Goal: Information Seeking & Learning: Learn about a topic

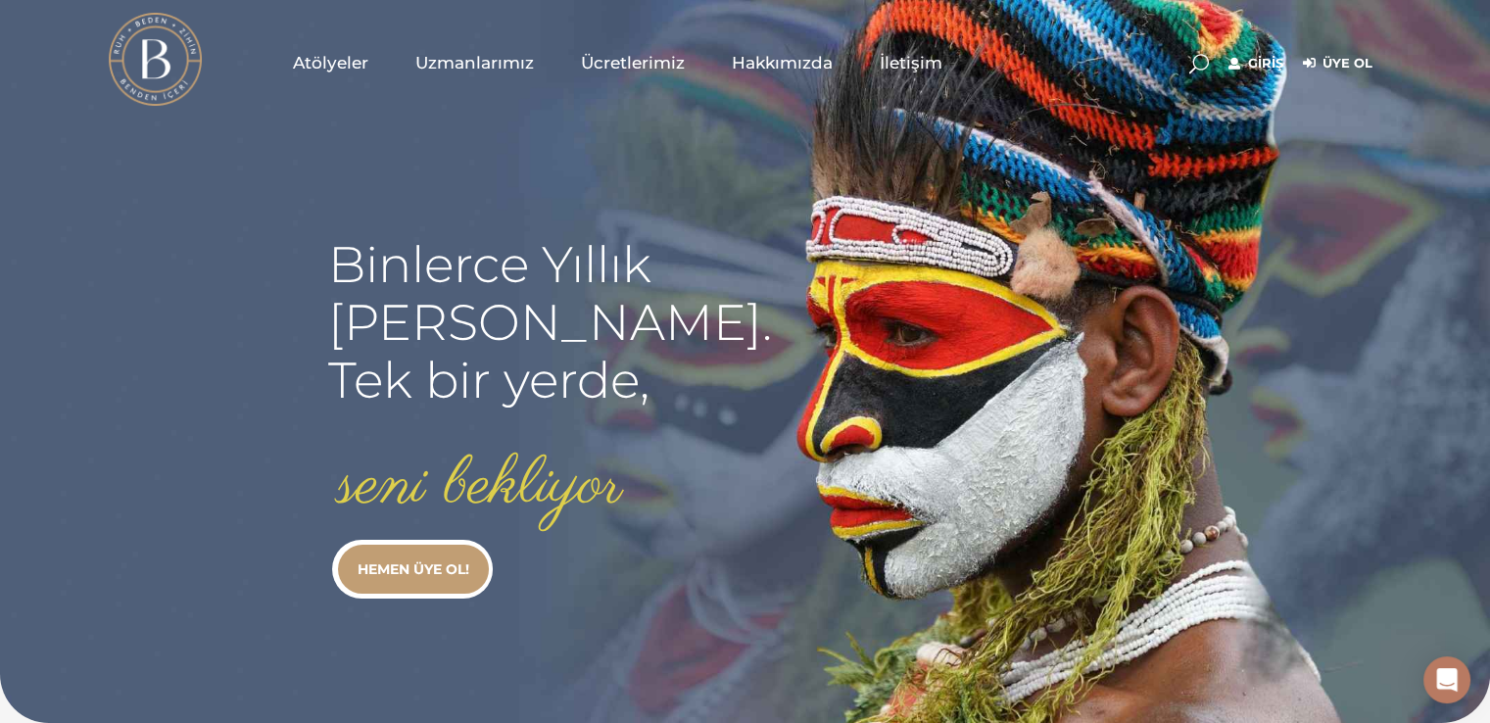
type input "[EMAIL_ADDRESS][DOMAIN_NAME]"
click at [1267, 56] on link "Giriş" at bounding box center [1255, 64] width 55 height 24
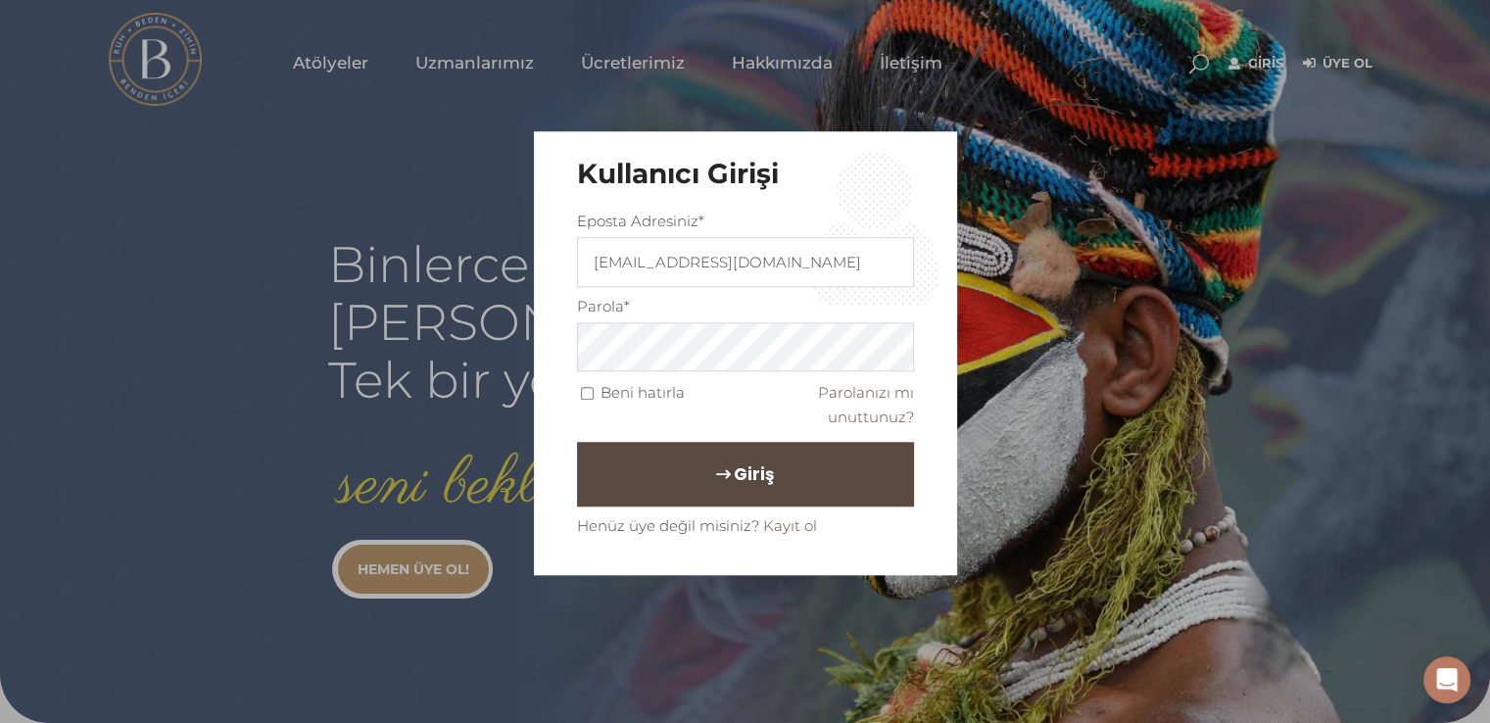
click at [642, 467] on button "Giriş" at bounding box center [745, 475] width 337 height 65
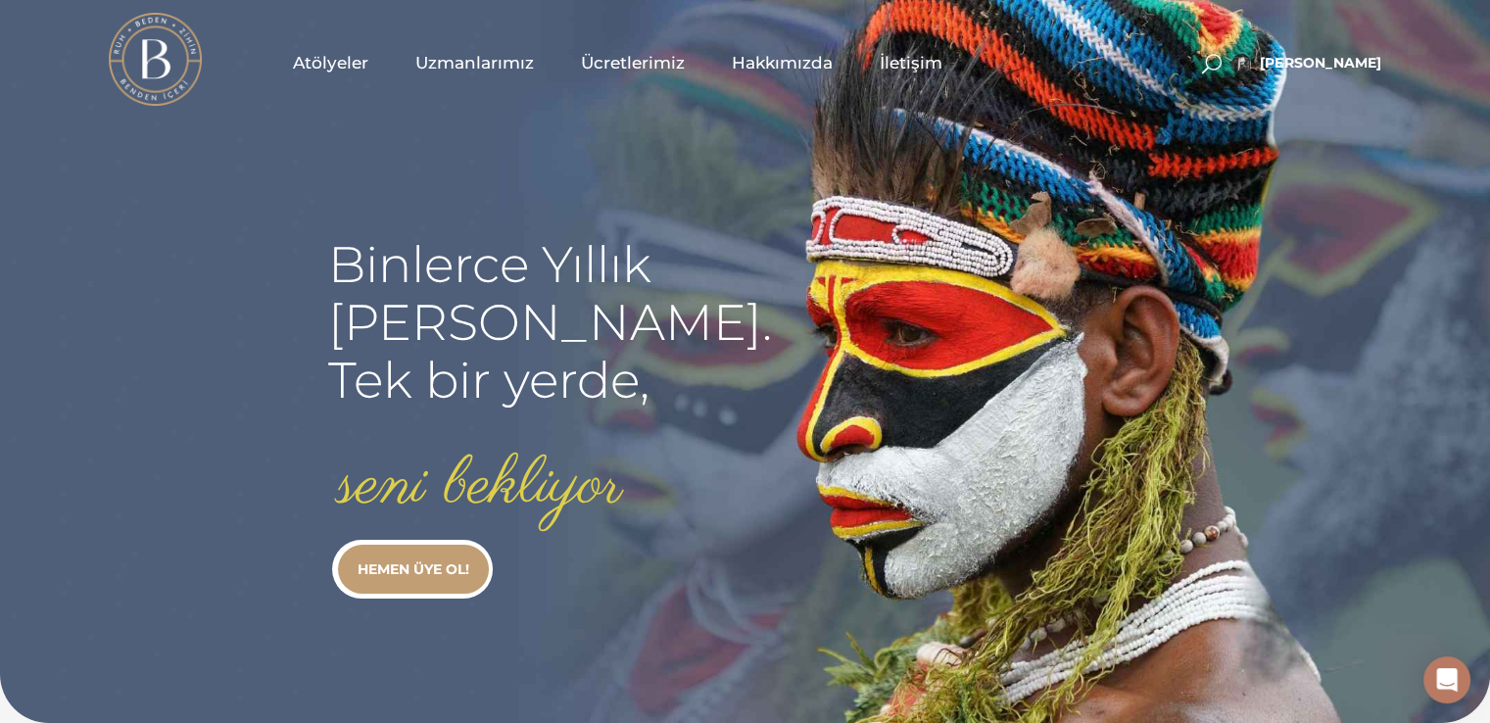
click at [309, 67] on span "Atölyeler" at bounding box center [330, 63] width 75 height 23
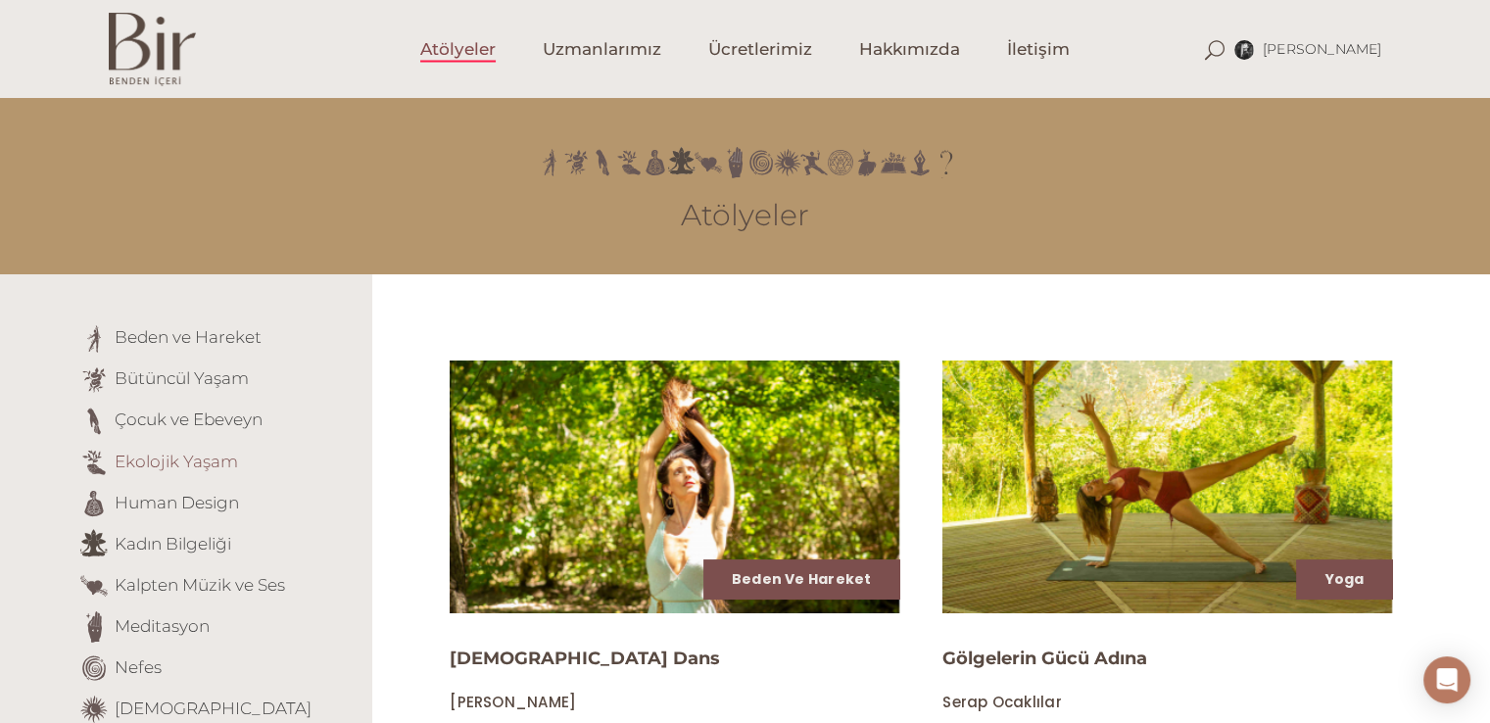
click at [206, 461] on link "Ekolojik Yaşam" at bounding box center [176, 461] width 123 height 20
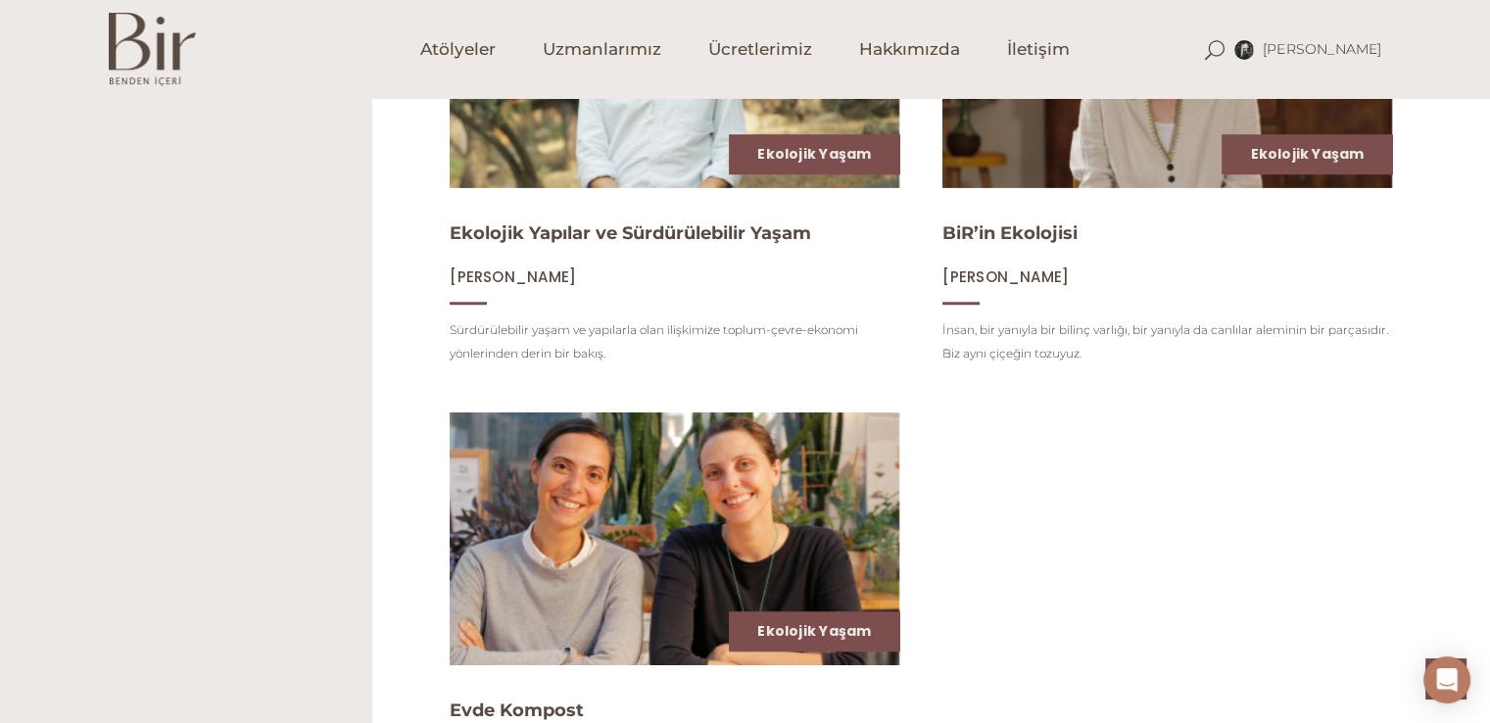
scroll to position [1273, 0]
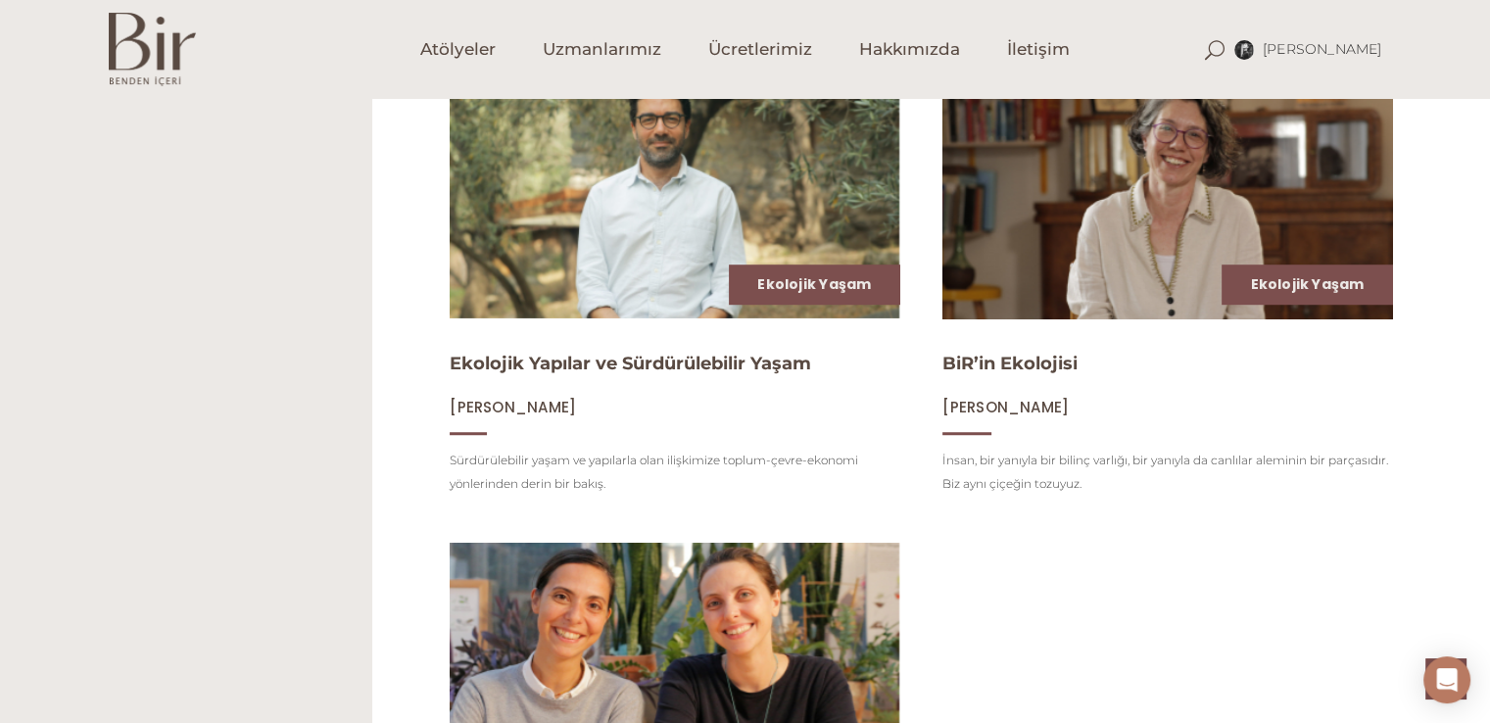
click at [1269, 198] on img at bounding box center [1166, 192] width 463 height 261
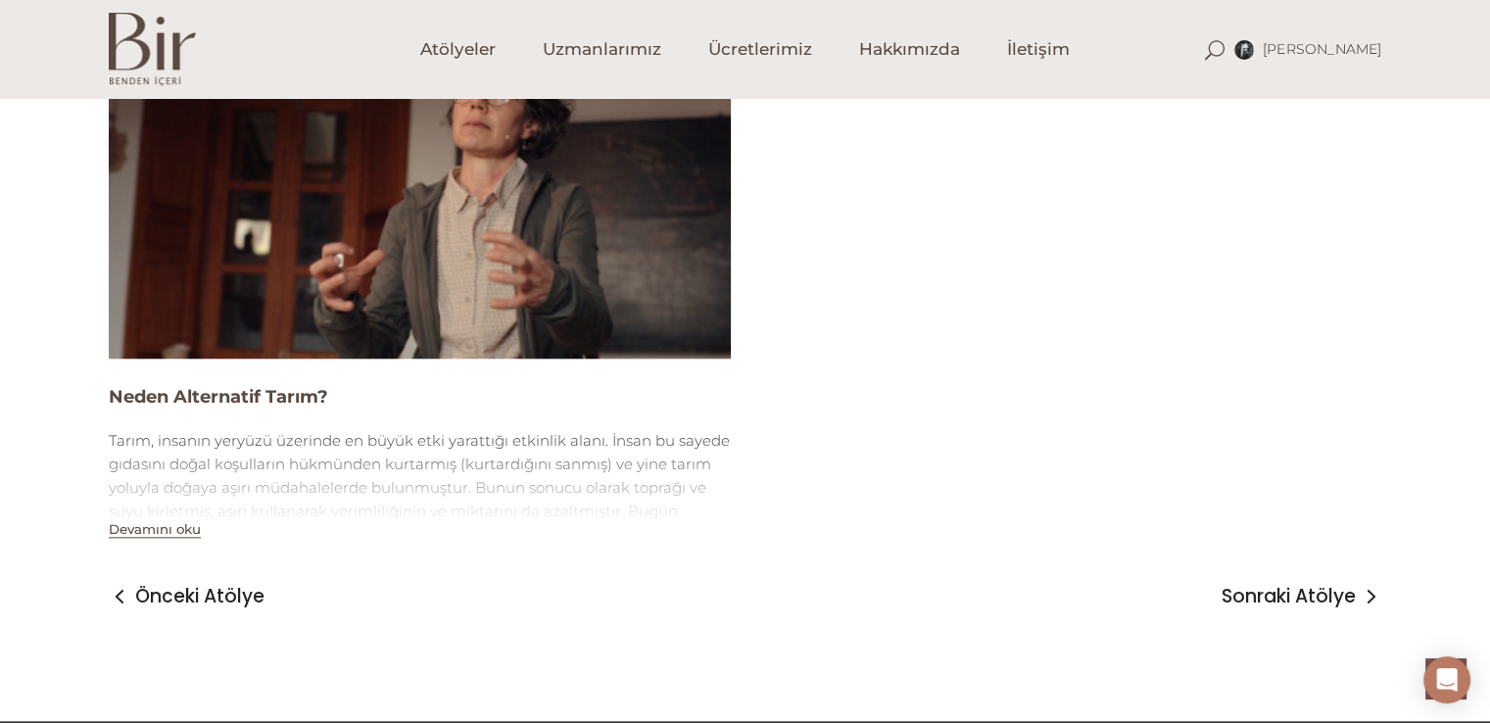
scroll to position [1959, 0]
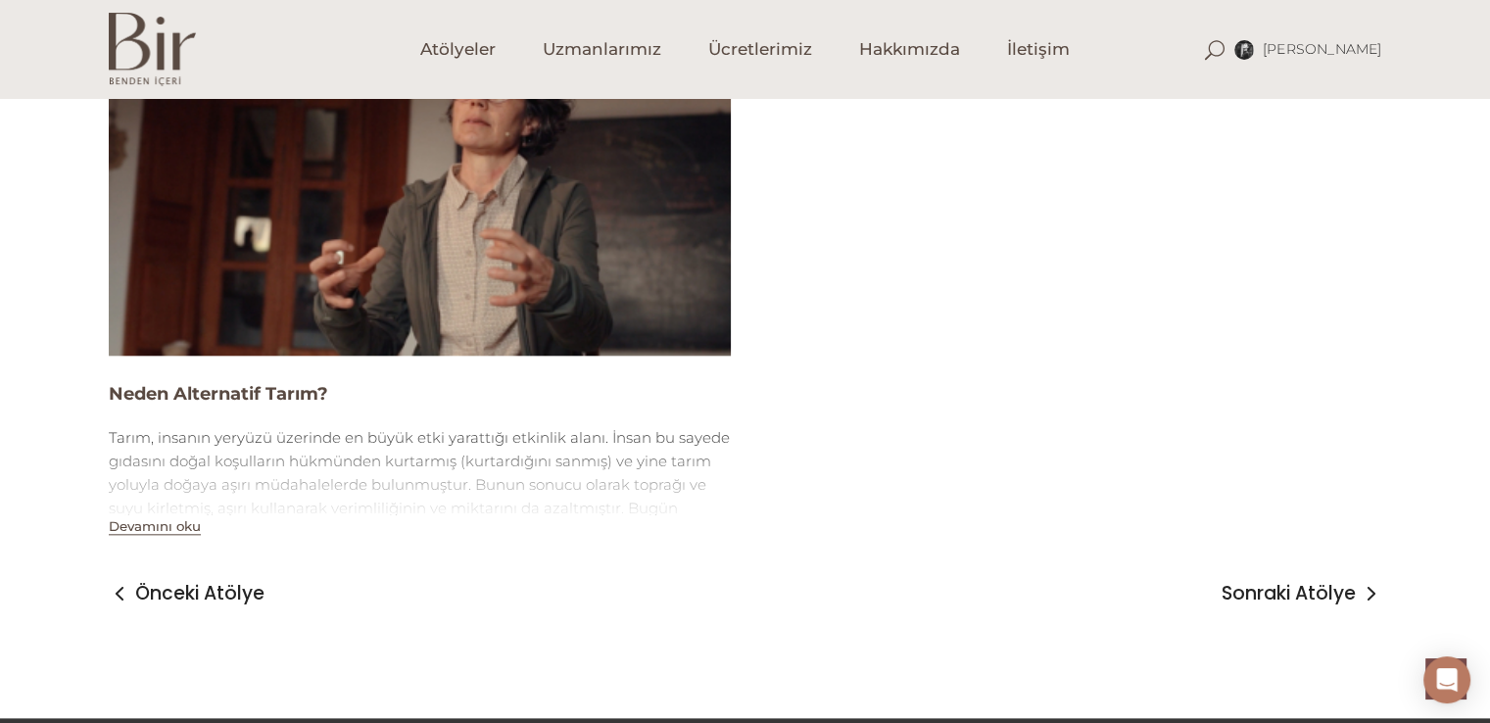
click at [348, 458] on div "Tarım, insanın yeryüzü üzerinde en büyük etki yarattığı etkinlik alanı. İnsan b…" at bounding box center [420, 543] width 622 height 235
click at [158, 514] on div "Tarım, insanın yeryüzü üzerinde en büyük etki yarattığı etkinlik alanı. İnsan b…" at bounding box center [420, 543] width 622 height 235
click at [161, 523] on button "Devamını oku" at bounding box center [155, 526] width 92 height 17
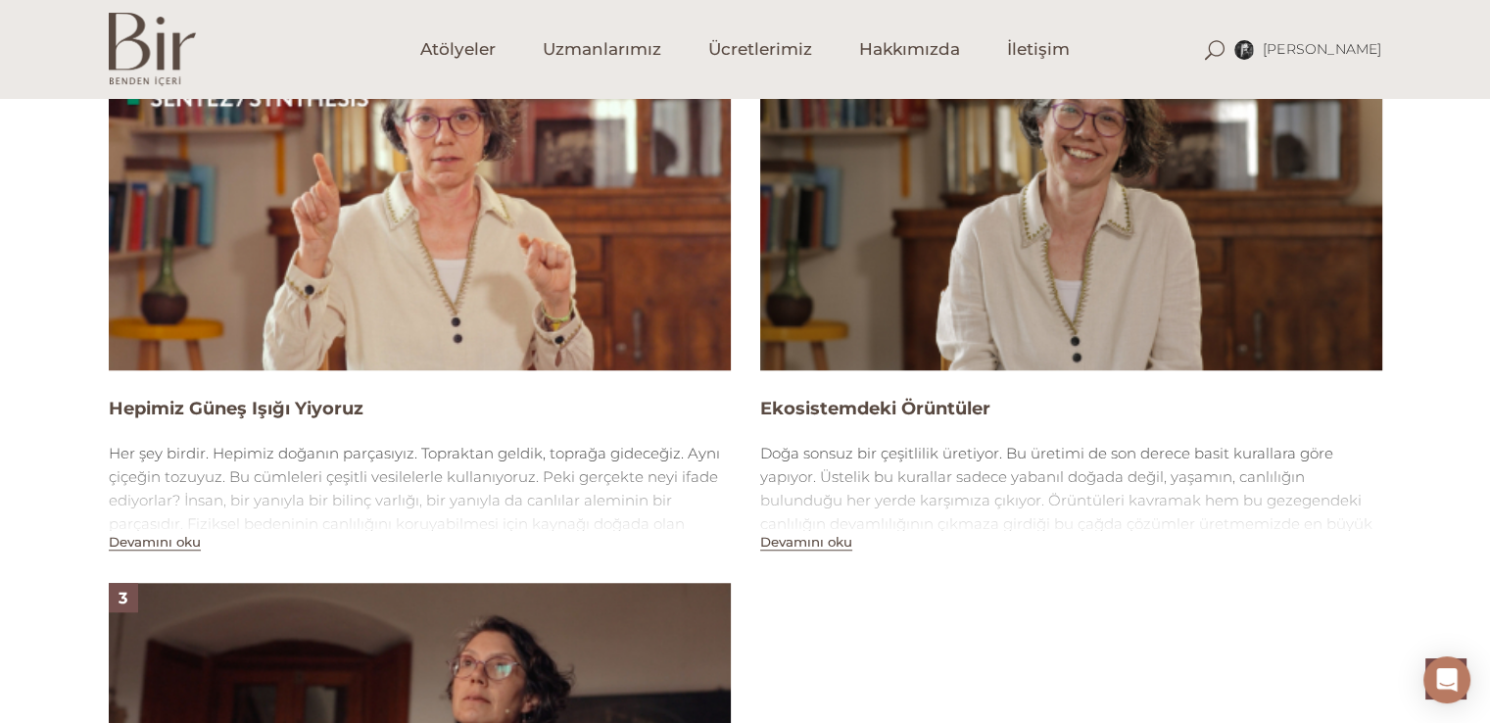
scroll to position [1371, 0]
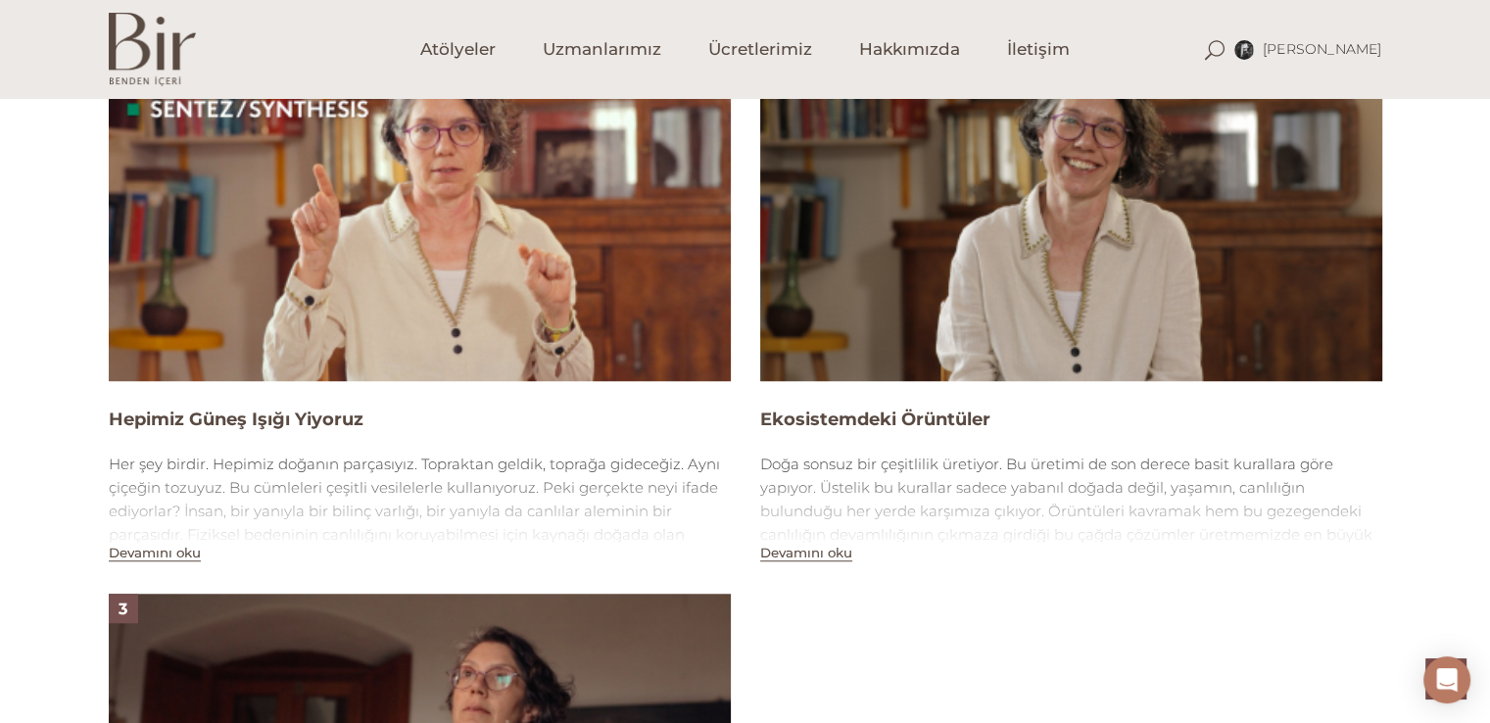
click at [1082, 261] on img at bounding box center [1071, 206] width 622 height 350
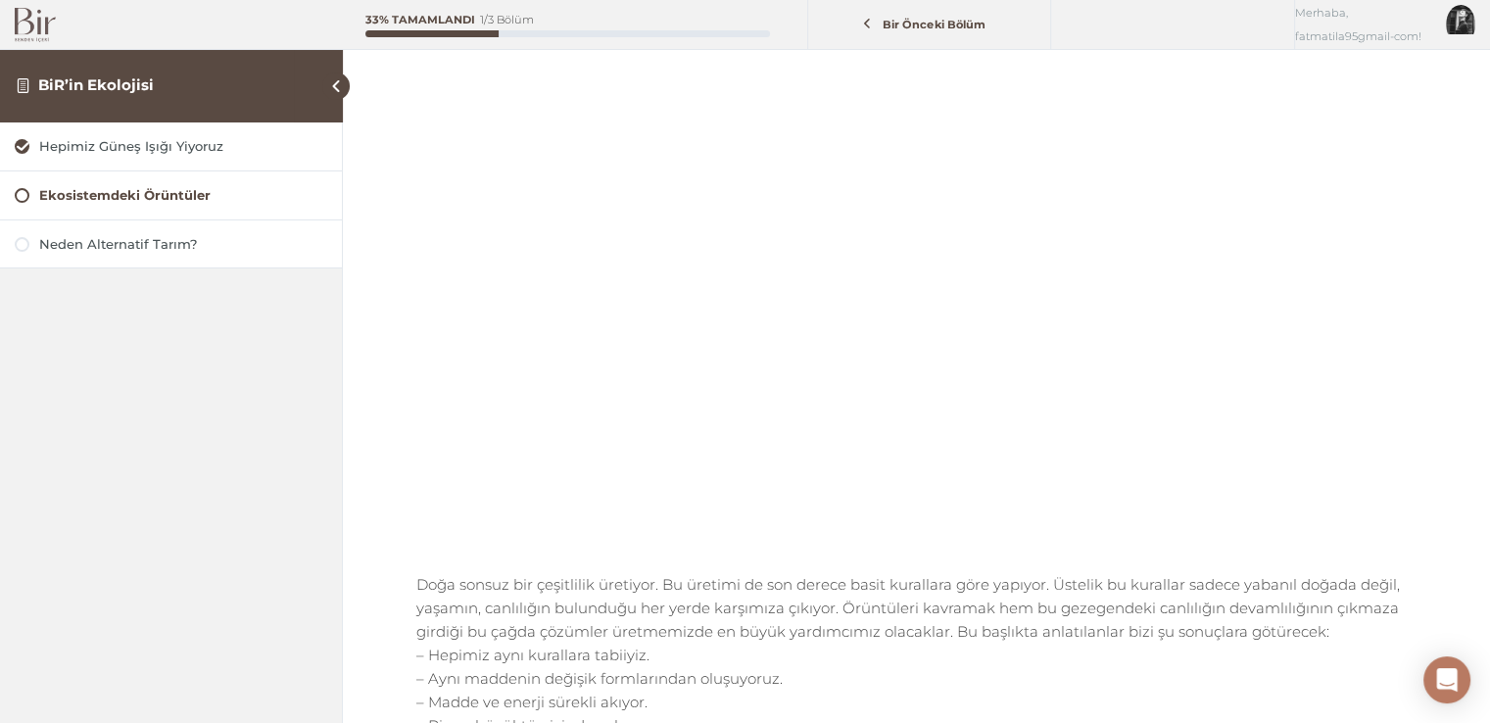
scroll to position [196, 0]
